Goal: Task Accomplishment & Management: Complete application form

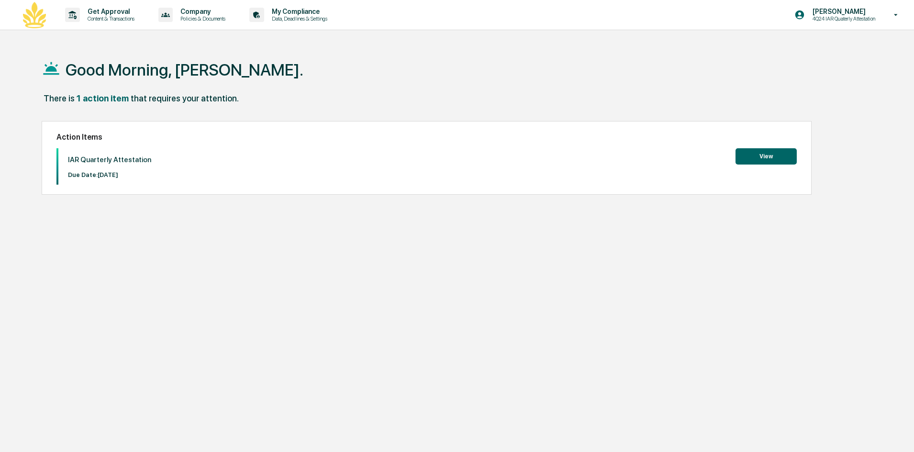
click at [751, 153] on button "View" at bounding box center [766, 156] width 61 height 16
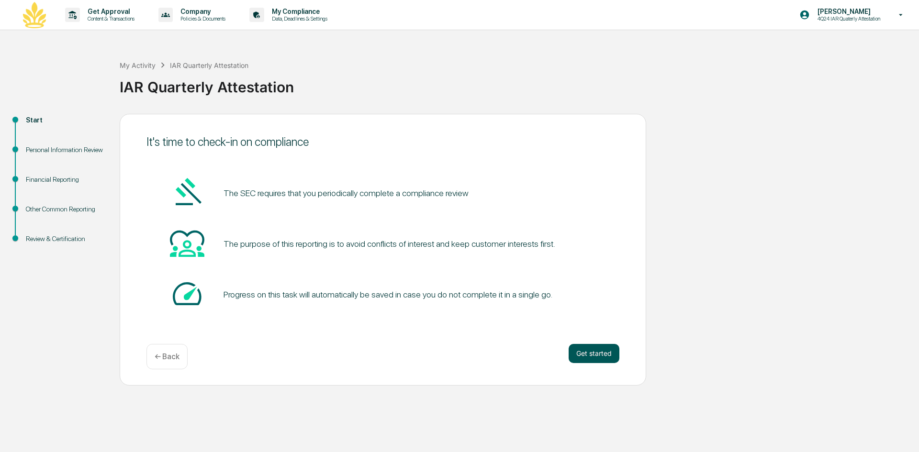
click at [591, 350] on button "Get started" at bounding box center [594, 353] width 51 height 19
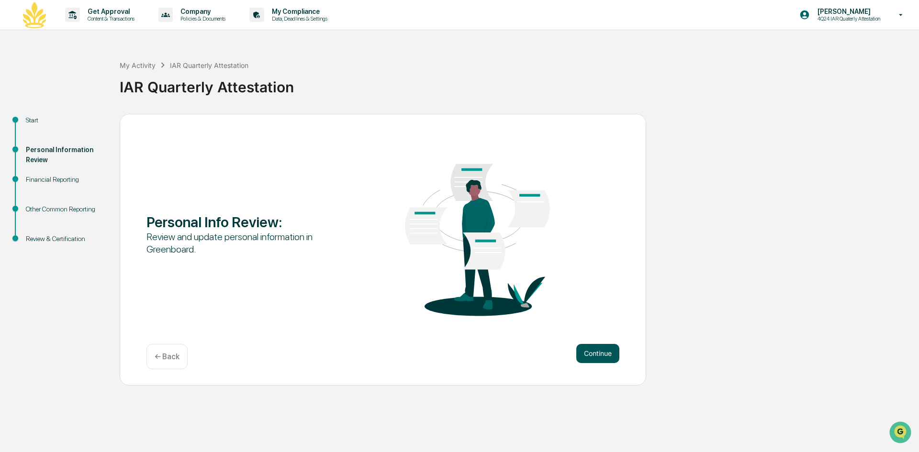
click at [588, 352] on button "Continue" at bounding box center [597, 353] width 43 height 19
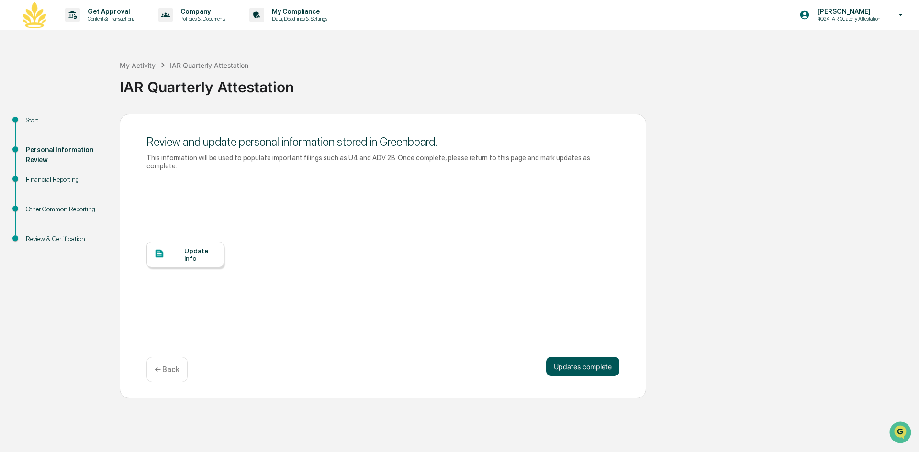
click at [583, 357] on button "Updates complete" at bounding box center [582, 366] width 73 height 19
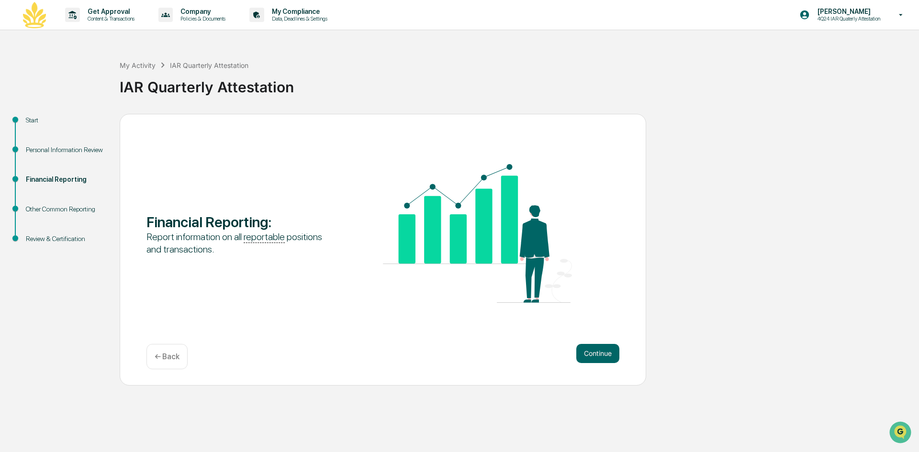
click at [583, 353] on button "Continue" at bounding box center [597, 353] width 43 height 19
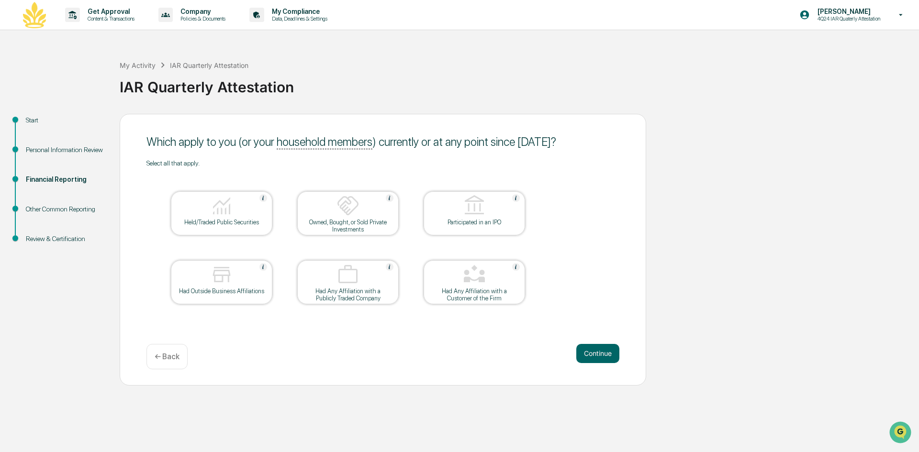
click at [583, 353] on button "Continue" at bounding box center [597, 353] width 43 height 19
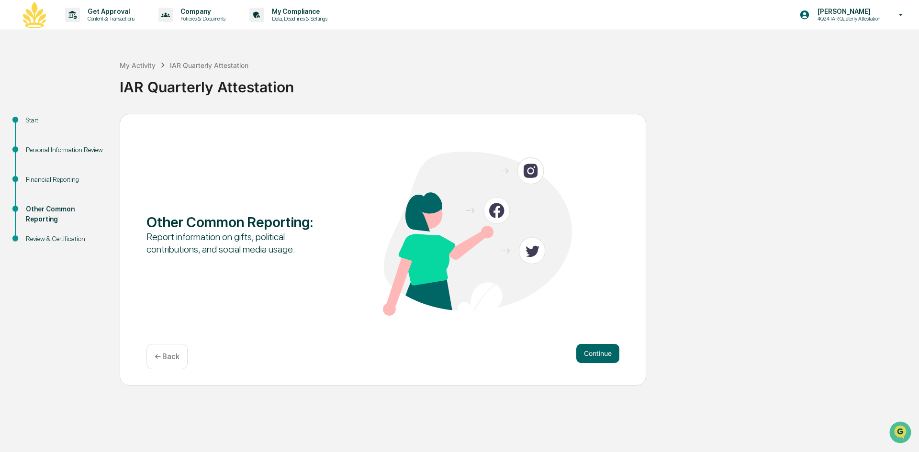
click at [583, 353] on button "Continue" at bounding box center [597, 353] width 43 height 19
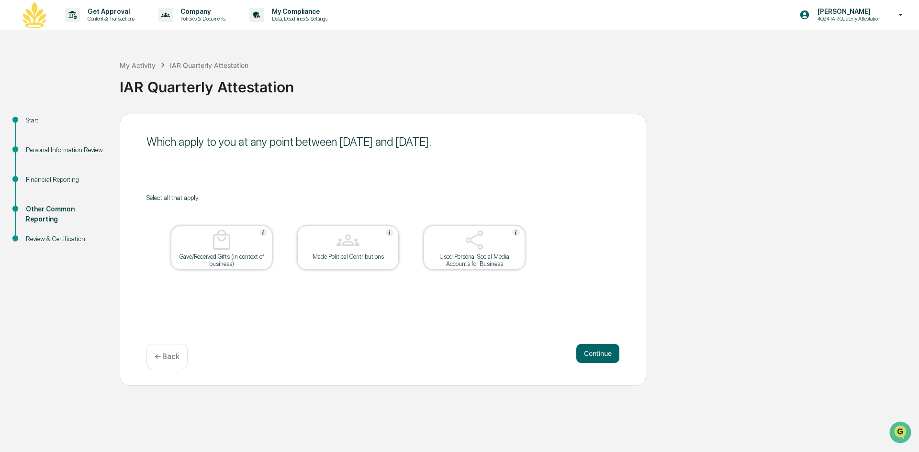
click at [583, 353] on button "Continue" at bounding box center [597, 353] width 43 height 19
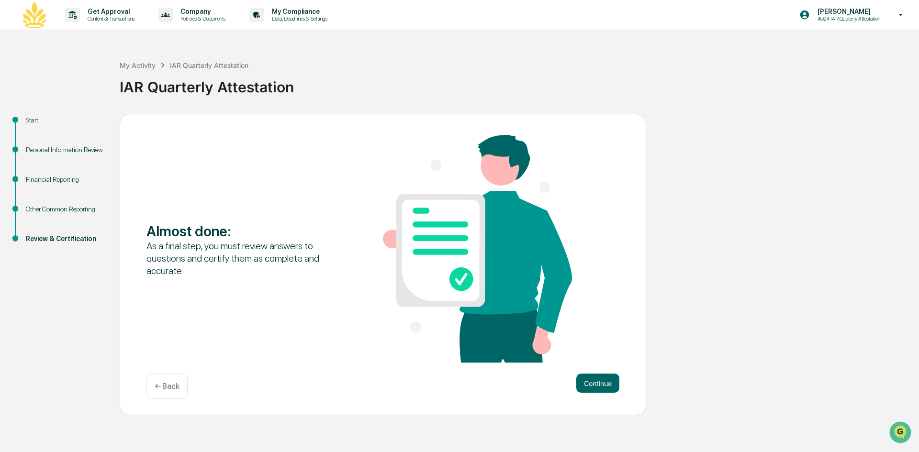
click at [583, 374] on button "Continue" at bounding box center [597, 383] width 43 height 19
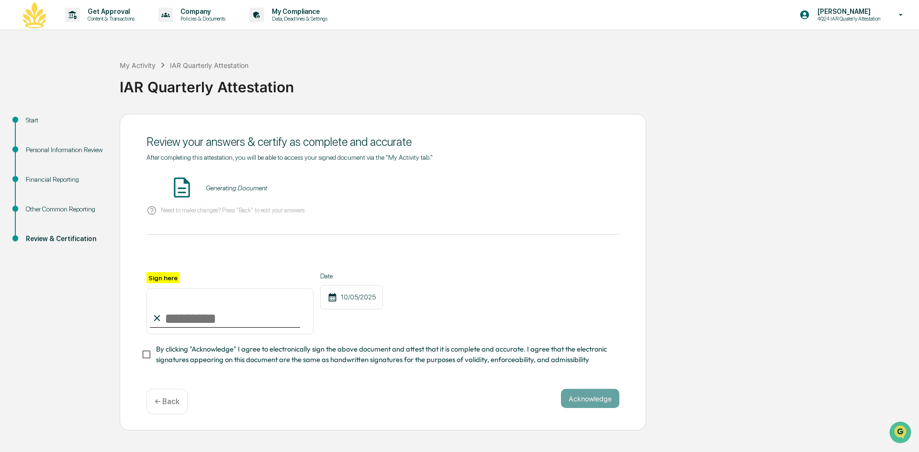
click at [170, 312] on input "Sign here" at bounding box center [229, 312] width 167 height 46
type input "**********"
click at [588, 399] on button "Acknowledge" at bounding box center [590, 398] width 58 height 19
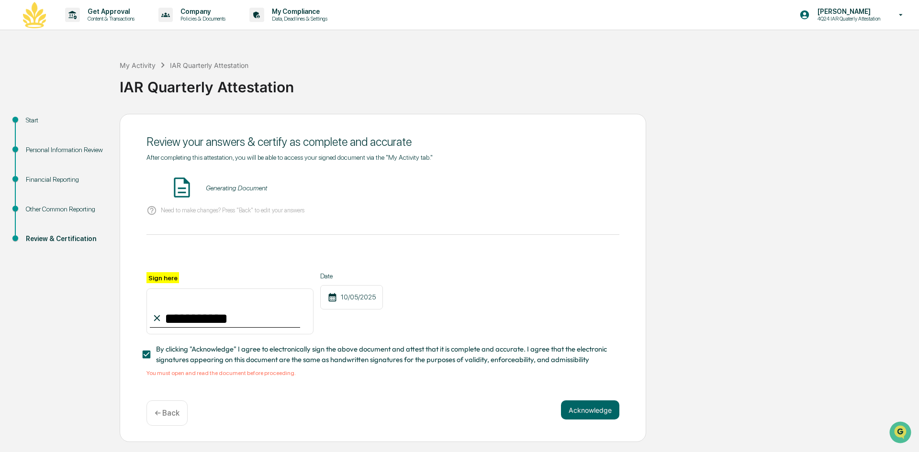
click at [182, 191] on img at bounding box center [182, 188] width 24 height 24
click at [555, 190] on button "VIEW" at bounding box center [565, 188] width 62 height 16
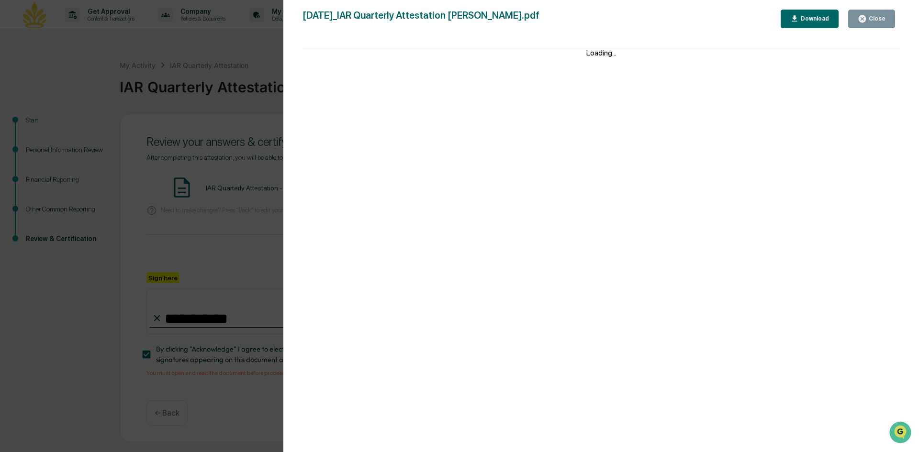
click at [797, 18] on icon "button" at bounding box center [794, 18] width 5 height 6
click at [865, 20] on icon "button" at bounding box center [862, 18] width 9 height 9
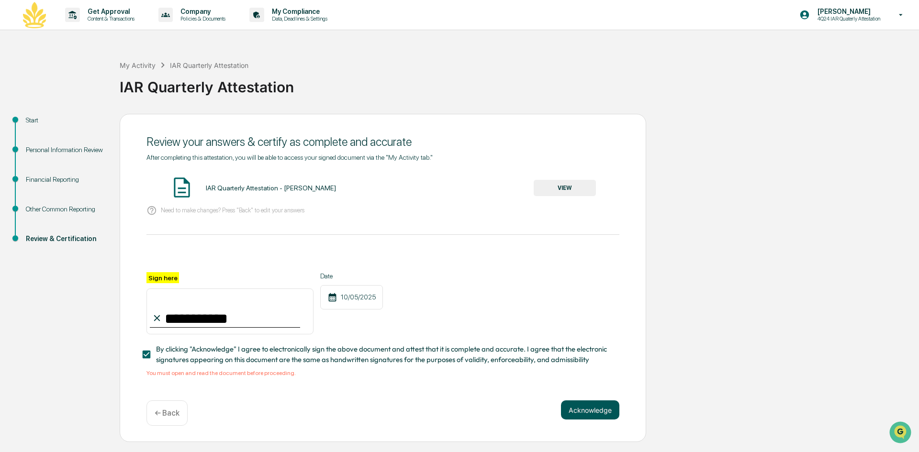
click at [593, 409] on button "Acknowledge" at bounding box center [590, 410] width 58 height 19
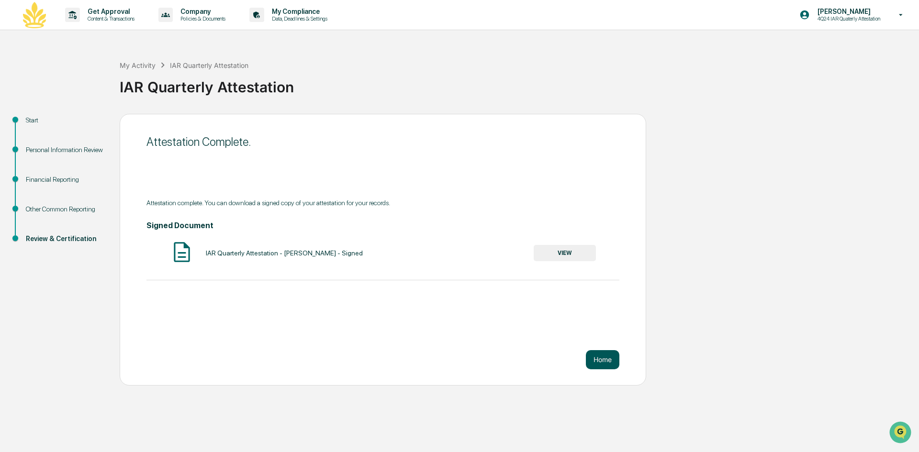
click at [595, 358] on button "Home" at bounding box center [603, 359] width 34 height 19
